Goal: Task Accomplishment & Management: Use online tool/utility

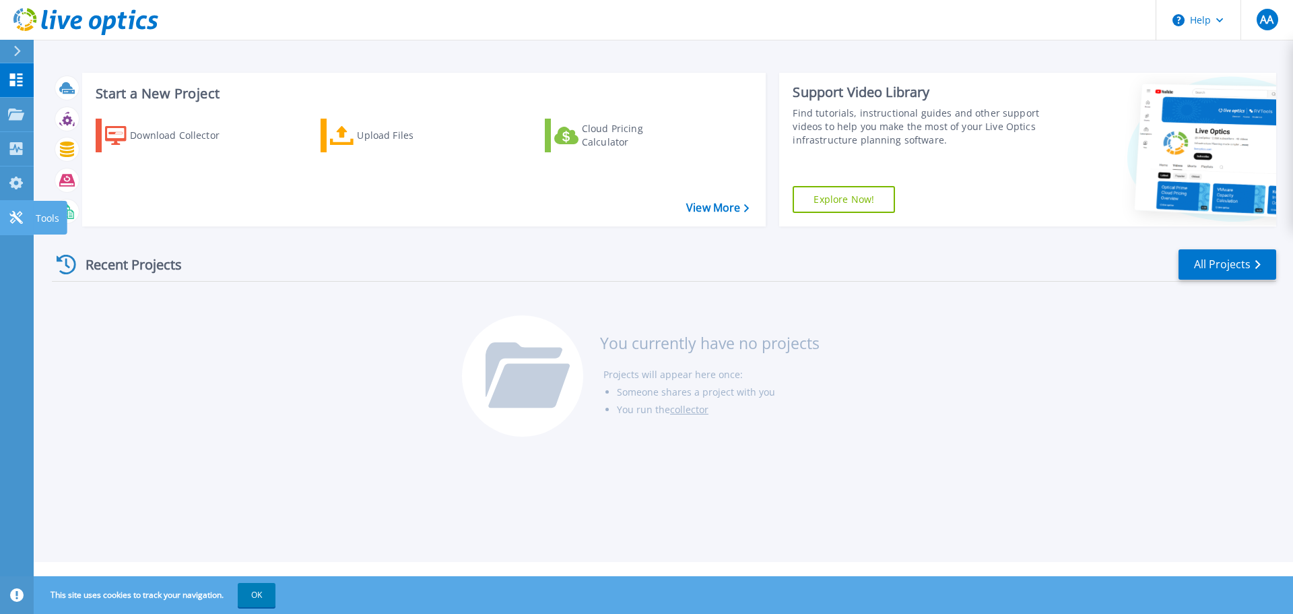
click at [9, 214] on icon at bounding box center [16, 217] width 16 height 13
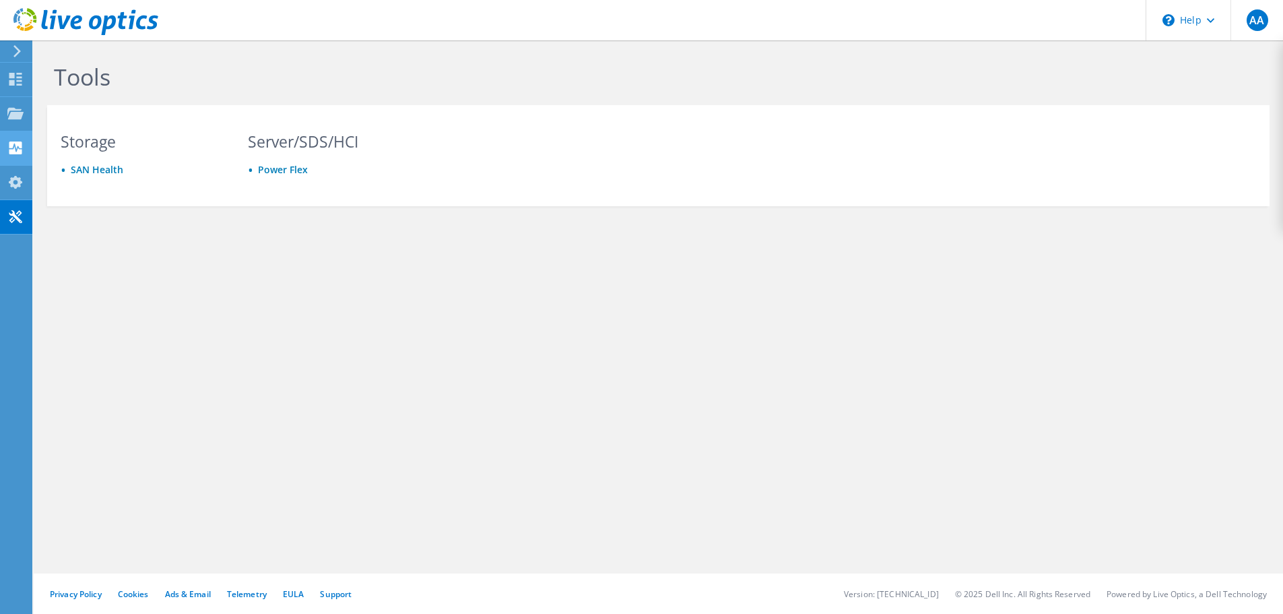
click at [12, 146] on use at bounding box center [15, 147] width 13 height 13
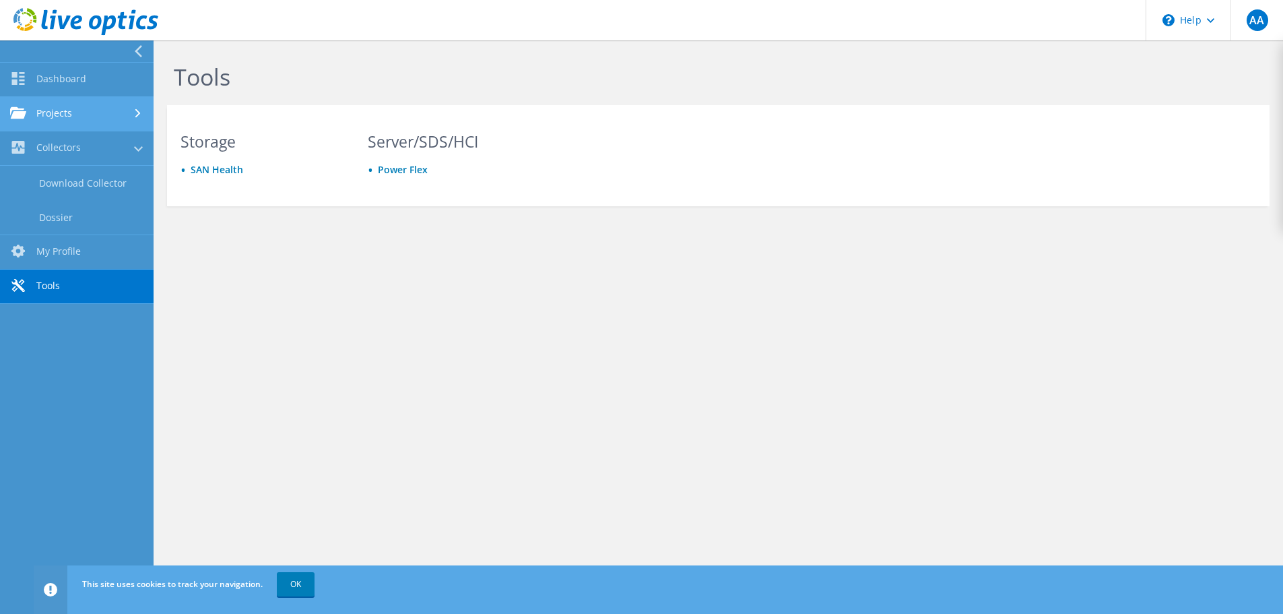
click at [49, 110] on link "Projects" at bounding box center [77, 114] width 154 height 34
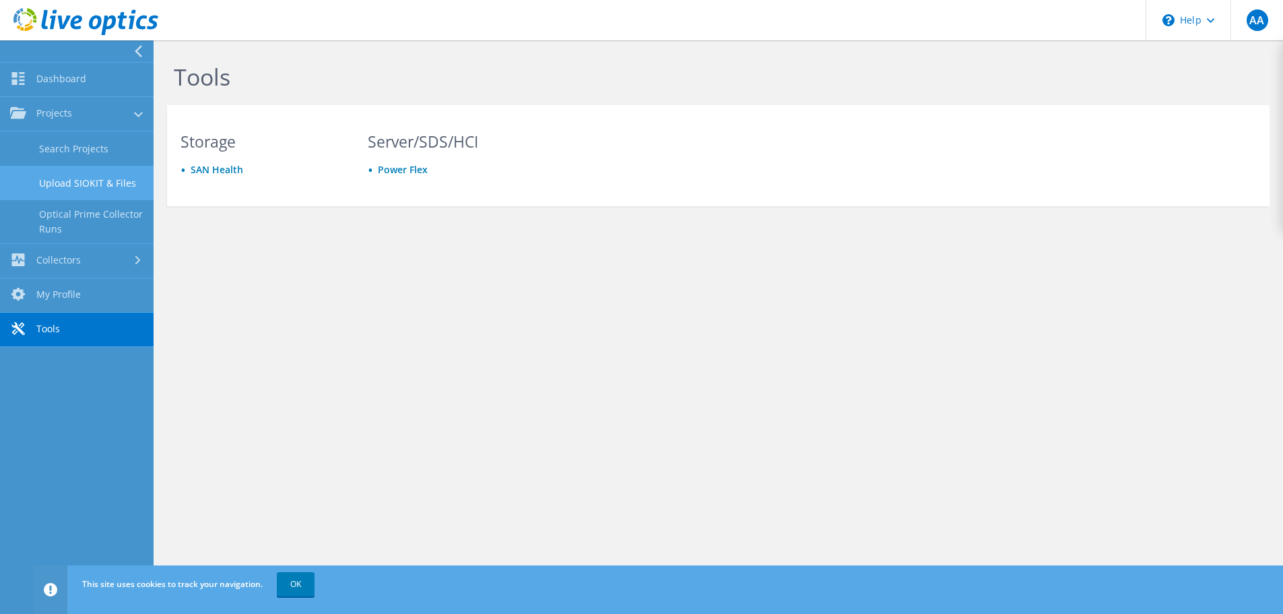
click at [80, 183] on link "Upload SIOKIT & Files" at bounding box center [77, 183] width 154 height 34
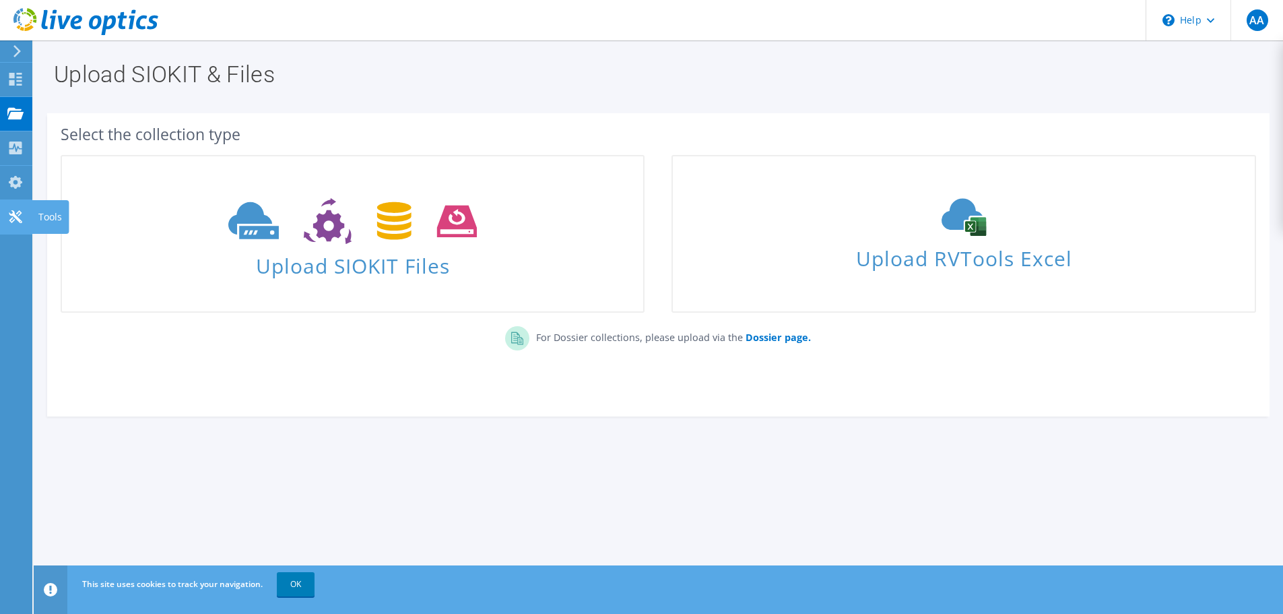
click at [15, 211] on icon at bounding box center [15, 216] width 16 height 13
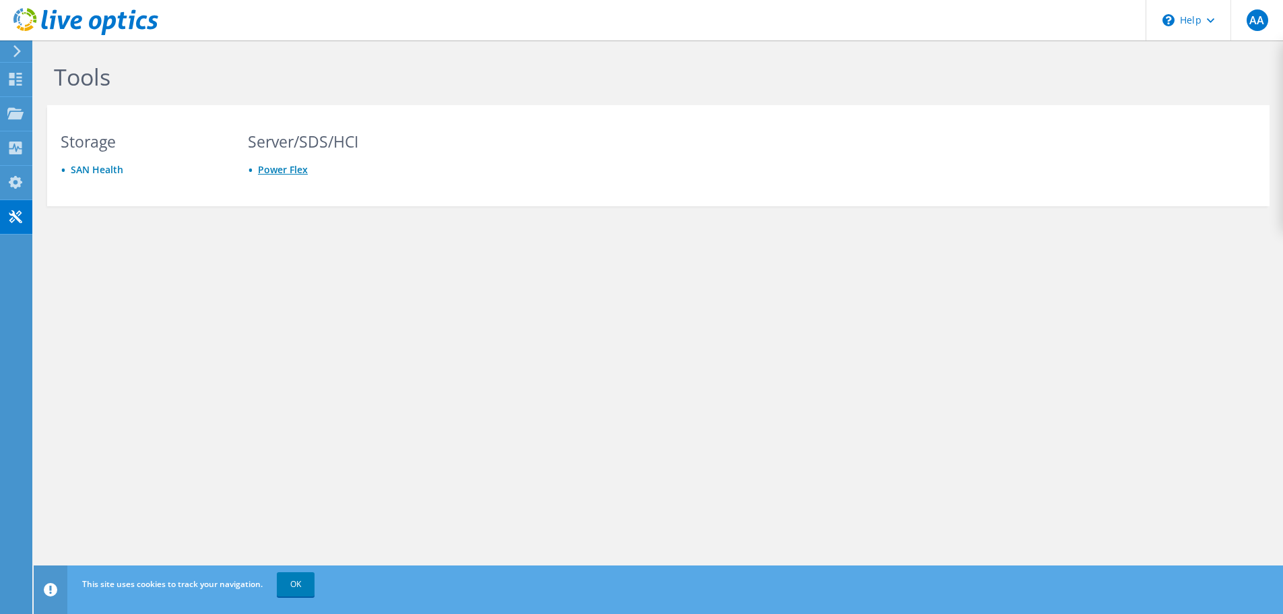
click at [288, 166] on link "Power Flex" at bounding box center [283, 169] width 50 height 13
click at [12, 114] on use at bounding box center [15, 112] width 16 height 11
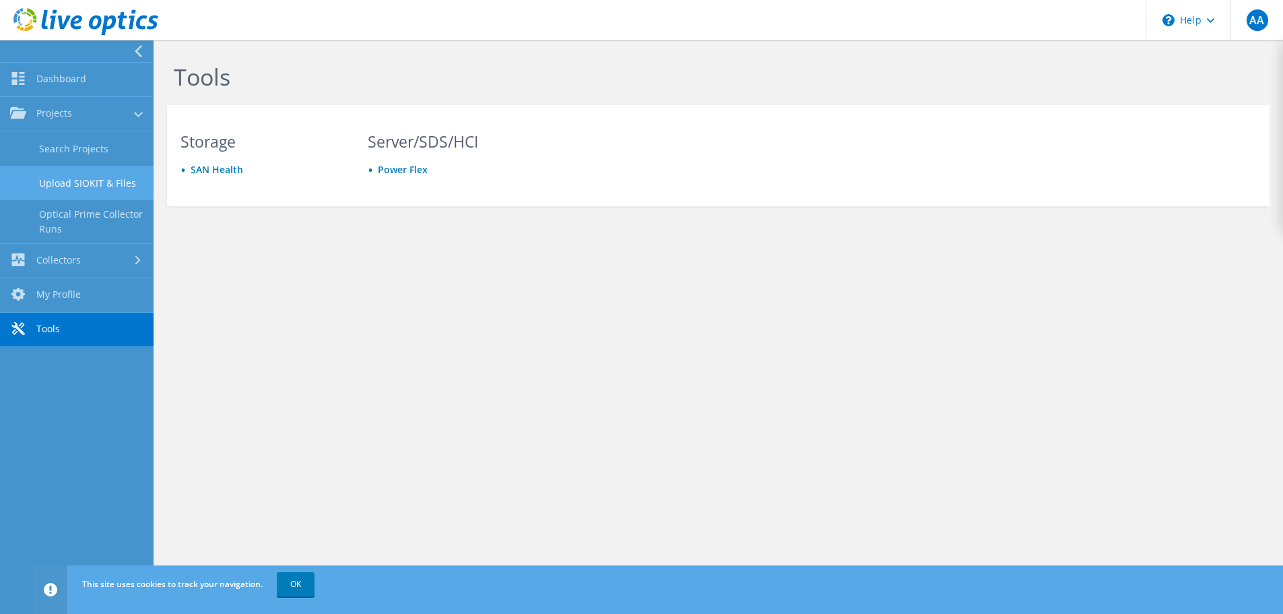
click at [98, 185] on link "Upload SIOKIT & Files" at bounding box center [77, 183] width 154 height 34
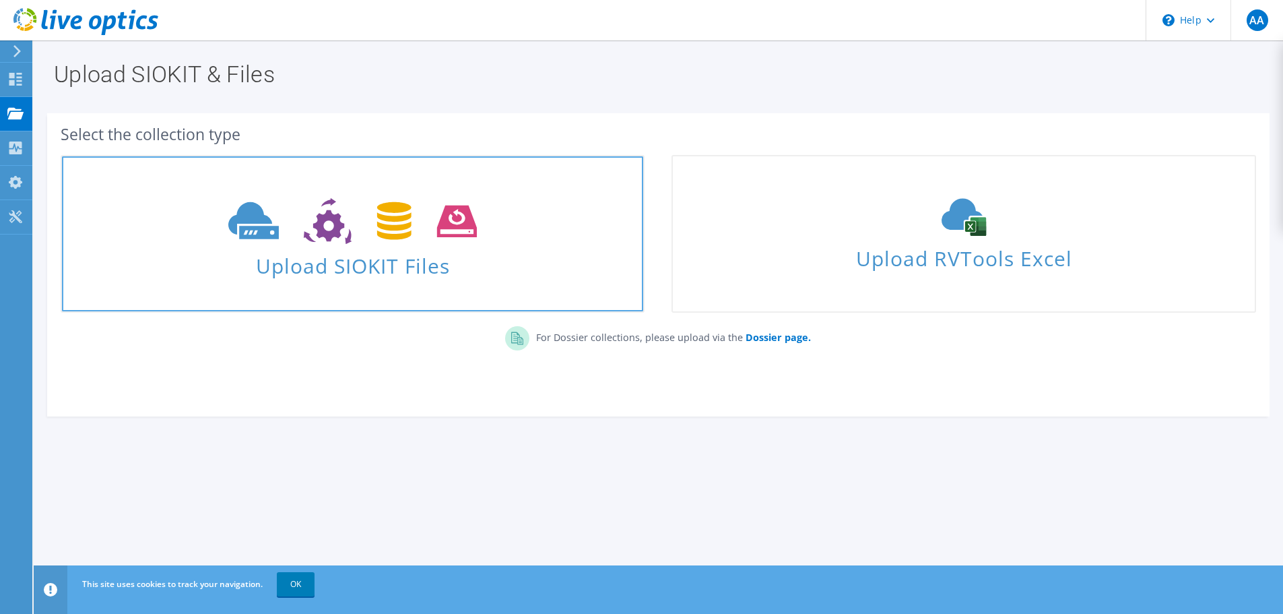
click at [520, 246] on span at bounding box center [352, 219] width 581 height 57
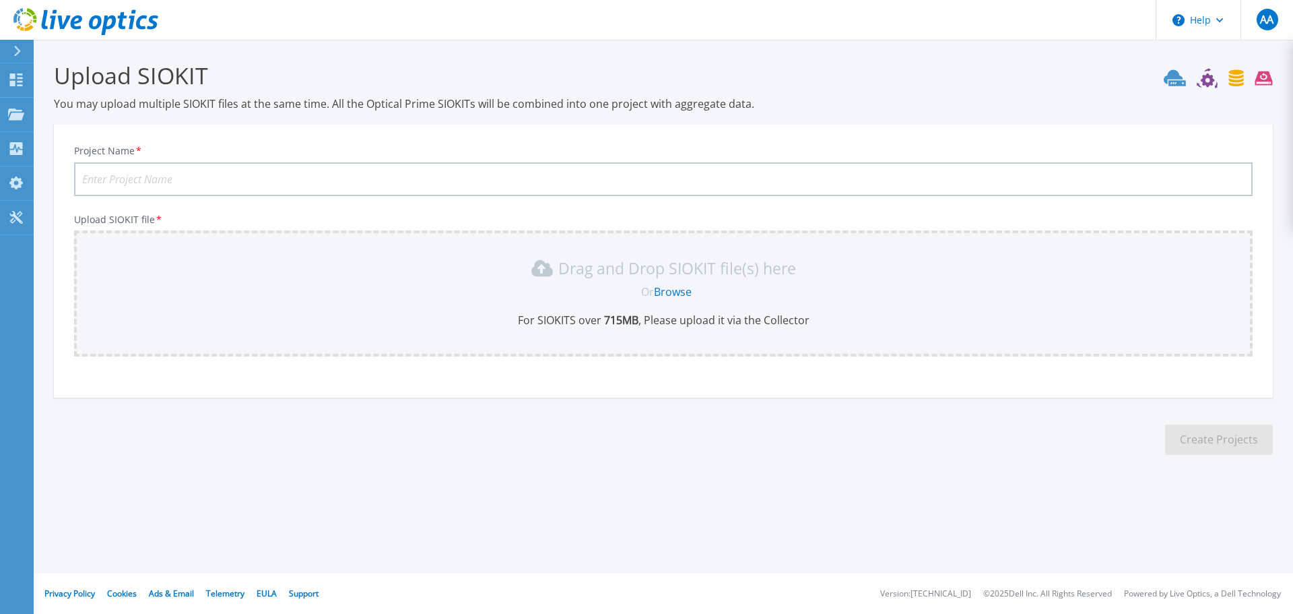
click at [382, 184] on input "Project Name *" at bounding box center [663, 179] width 1179 height 34
type input "AB-VXR-DR-[DATE]"
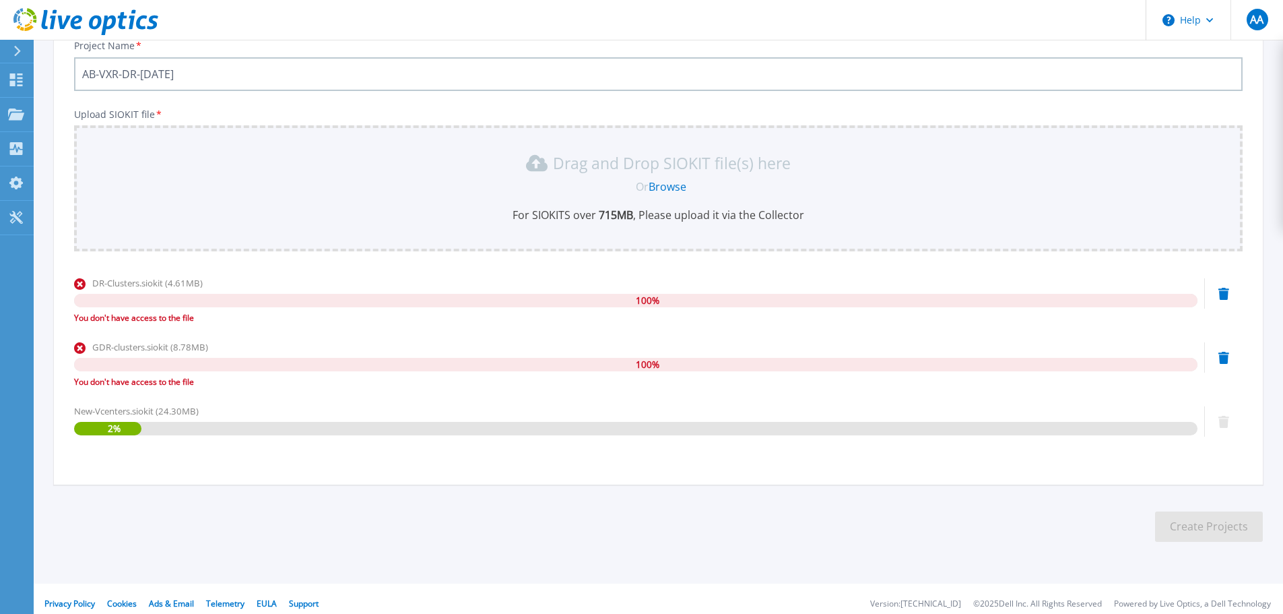
scroll to position [115, 0]
